Goal: Navigation & Orientation: Understand site structure

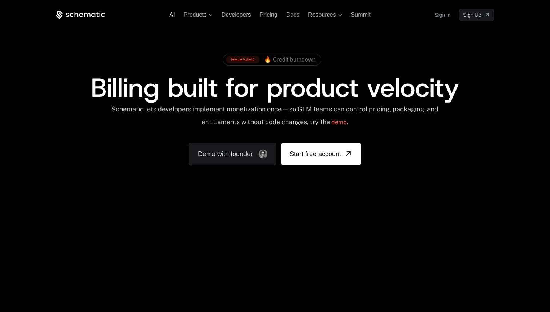
click at [171, 16] on span "AI" at bounding box center [171, 15] width 5 height 6
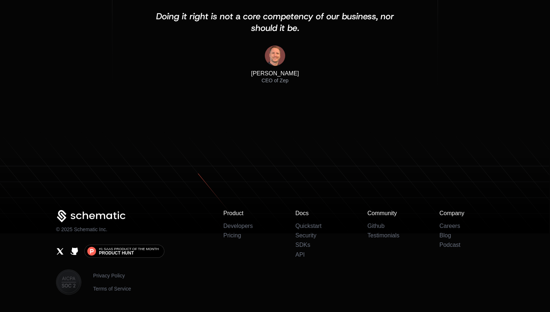
scroll to position [2416, 0]
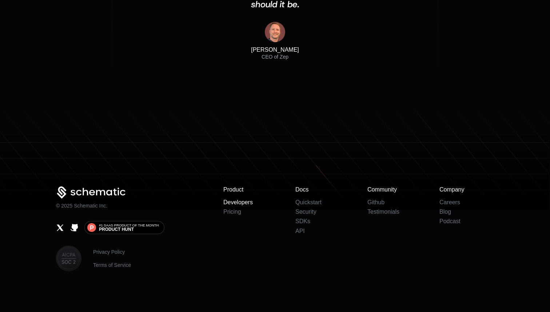
click at [227, 202] on link "Developers" at bounding box center [237, 202] width 29 height 6
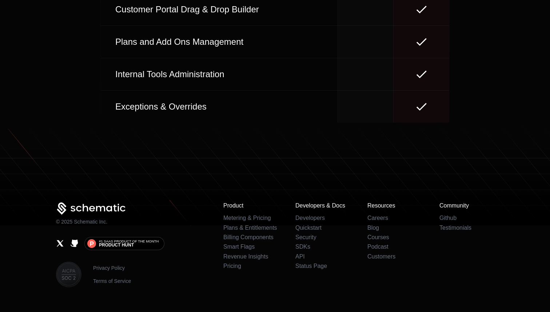
scroll to position [3373, 0]
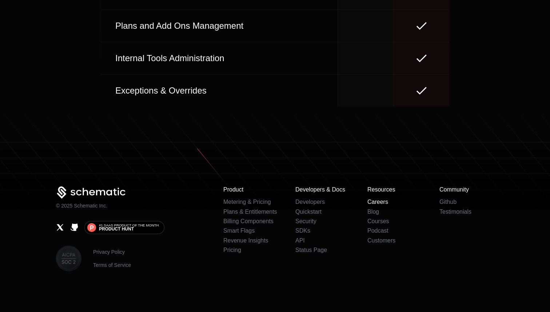
click at [373, 200] on link "Careers" at bounding box center [377, 201] width 21 height 6
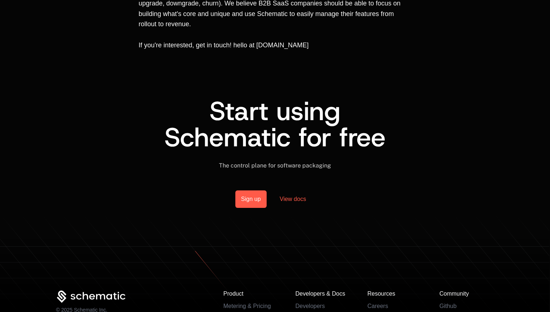
scroll to position [607, 0]
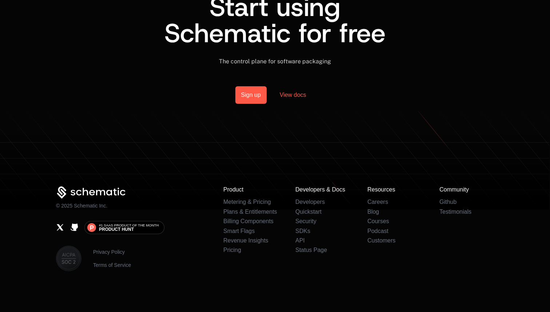
click at [234, 253] on div "Product Metering & Pricing Plans & Entitlements Billing Components Smart Flags …" at bounding box center [358, 228] width 270 height 85
click at [234, 250] on link "Pricing" at bounding box center [232, 249] width 18 height 6
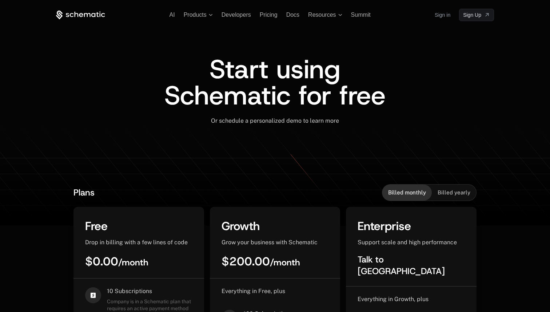
click at [97, 12] on icon at bounding box center [97, 14] width 3 height 5
